Goal: Check status

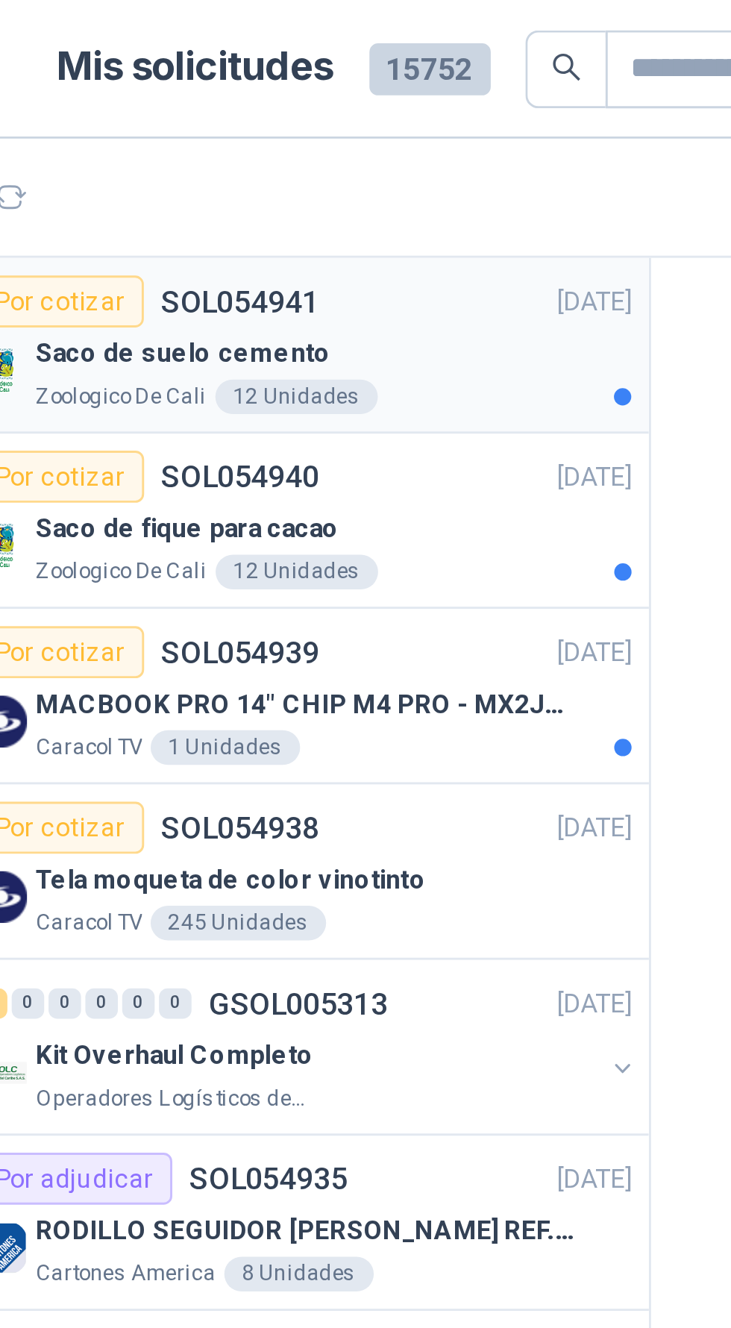
click at [255, 119] on div "Saco de suelo cemento" at bounding box center [201, 122] width 205 height 18
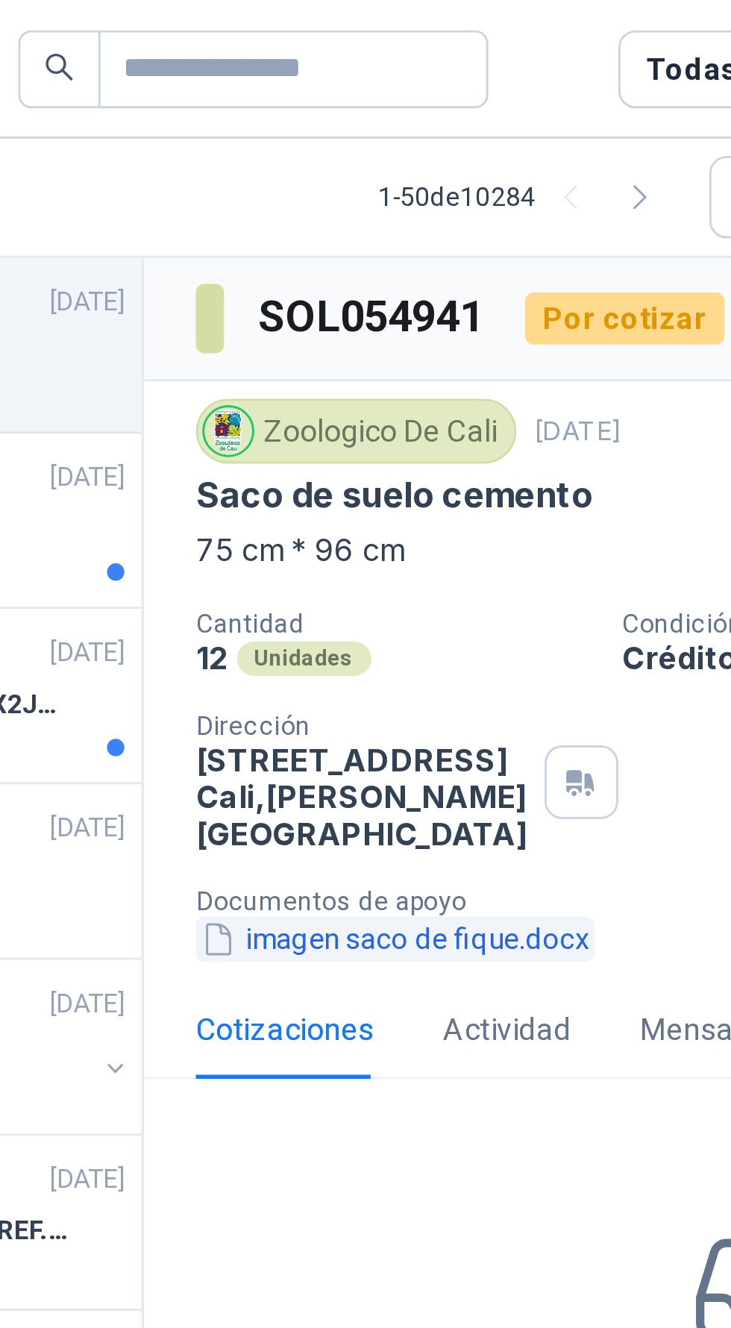
click at [436, 321] on button "imagen saco de fique.docx" at bounding box center [396, 324] width 137 height 16
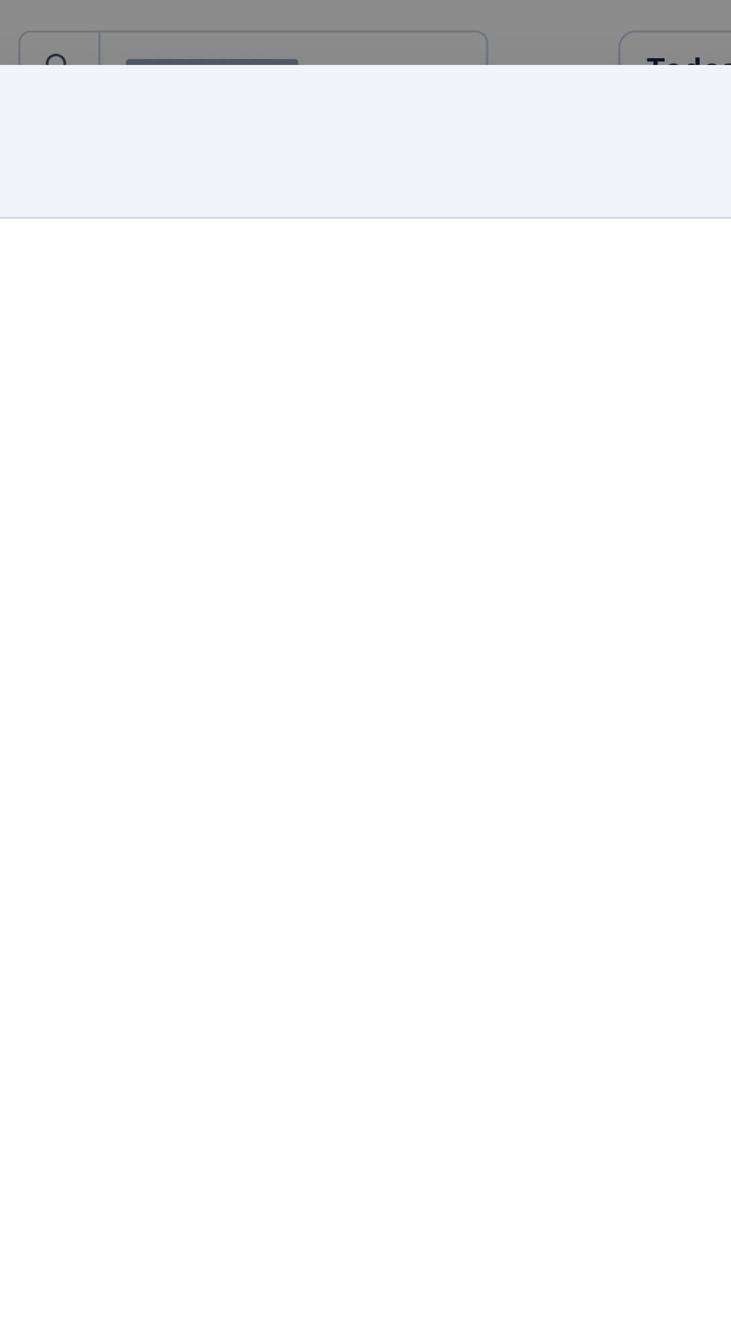
scroll to position [22, 0]
click at [699, 236] on div "Vista previa no disponible Lo sentimos, no podemos mostrar una vista previa par…" at bounding box center [366, 687] width 708 height 1224
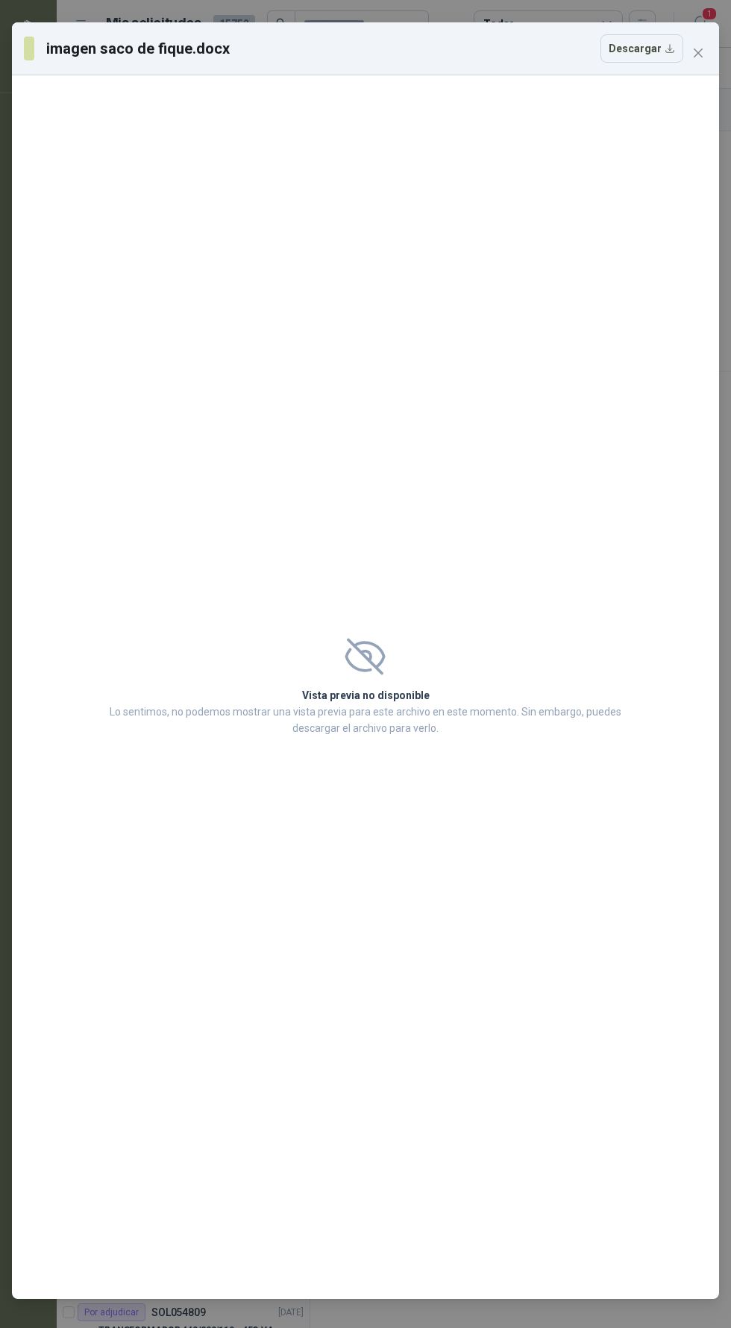
scroll to position [22, 0]
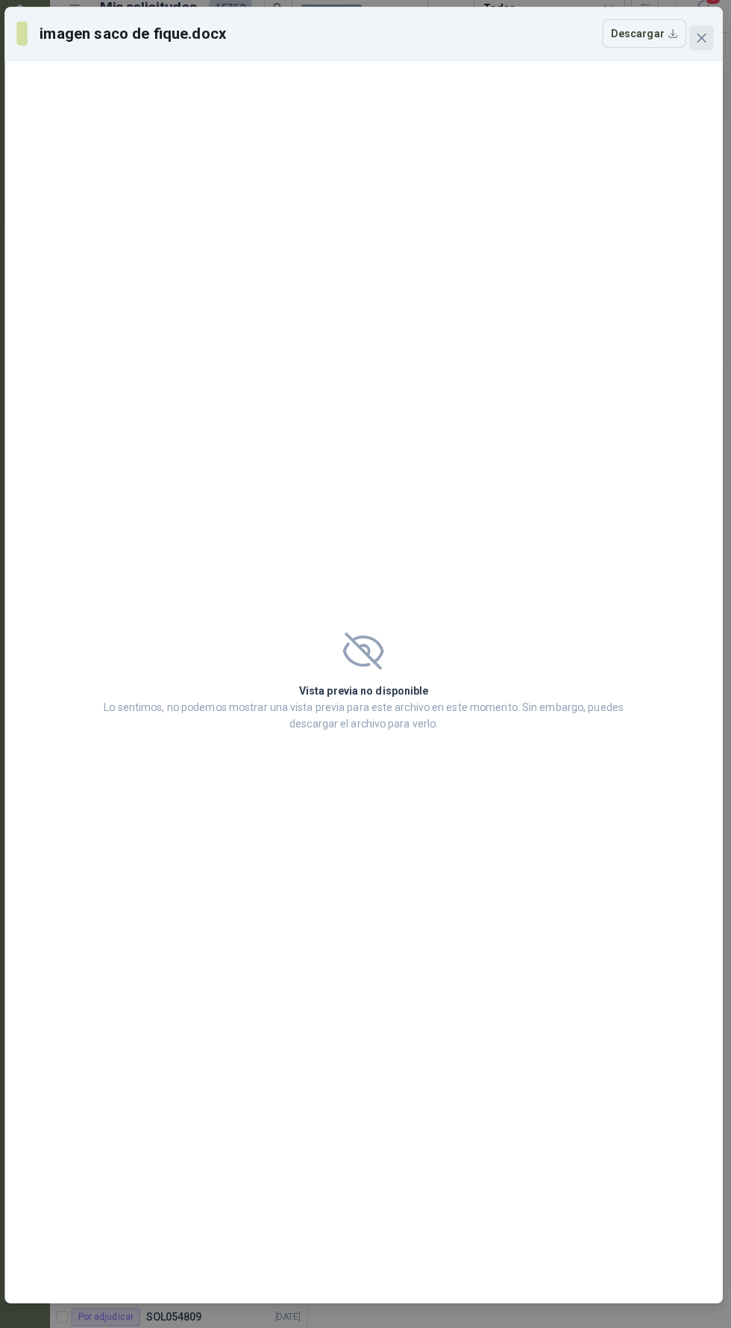
click at [693, 47] on icon "close" at bounding box center [699, 53] width 12 height 12
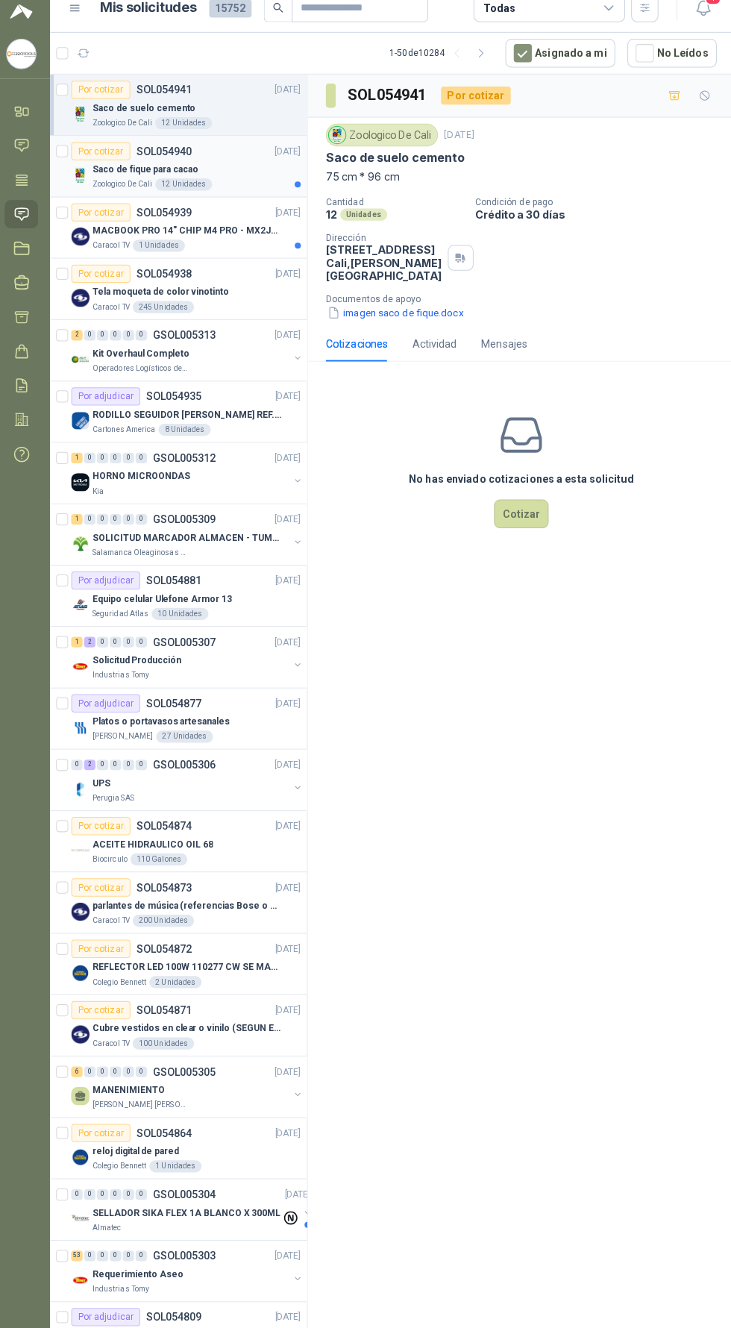
click at [230, 191] on div "Zoologico De Cali 12 Unidades" at bounding box center [201, 197] width 205 height 12
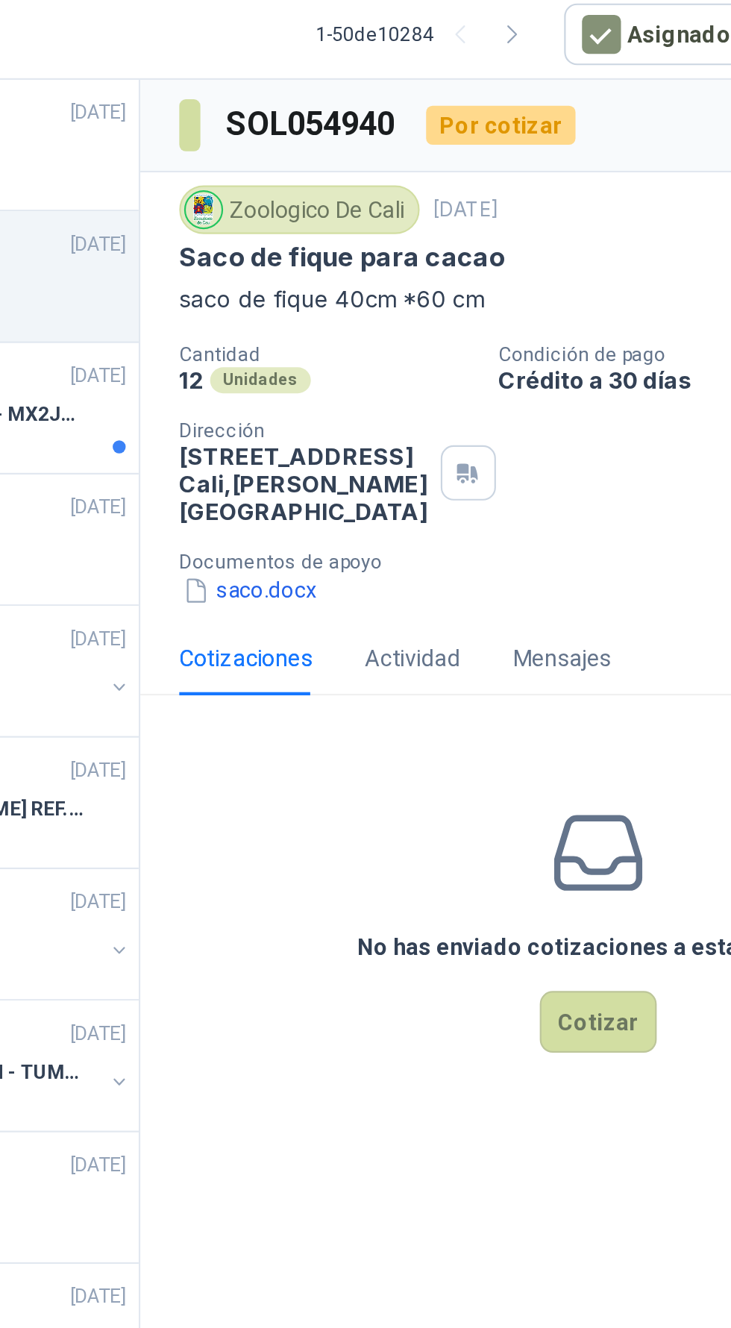
scroll to position [22, 0]
